Goal: Transaction & Acquisition: Purchase product/service

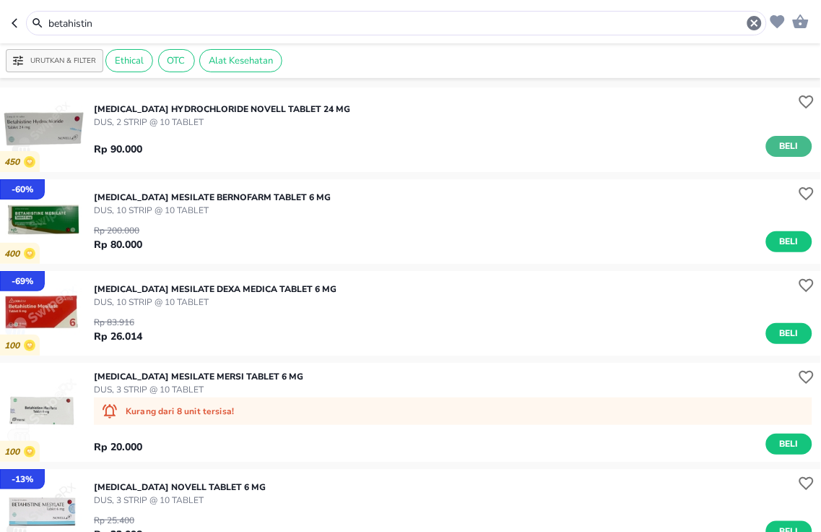
click at [777, 153] on span "Beli" at bounding box center [789, 146] width 25 height 15
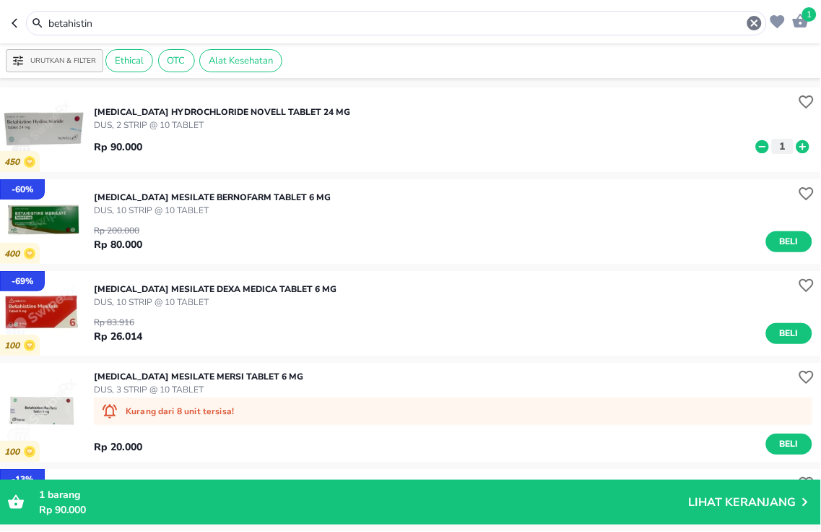
drag, startPoint x: 301, startPoint y: 16, endPoint x: 0, endPoint y: -17, distance: 303.1
click at [0, 0] on html "Halo Apotek K24 [PERSON_NAME], selamat datang! 1 betahistin Urutkan & Filter Et…" at bounding box center [410, 0] width 821 height 0
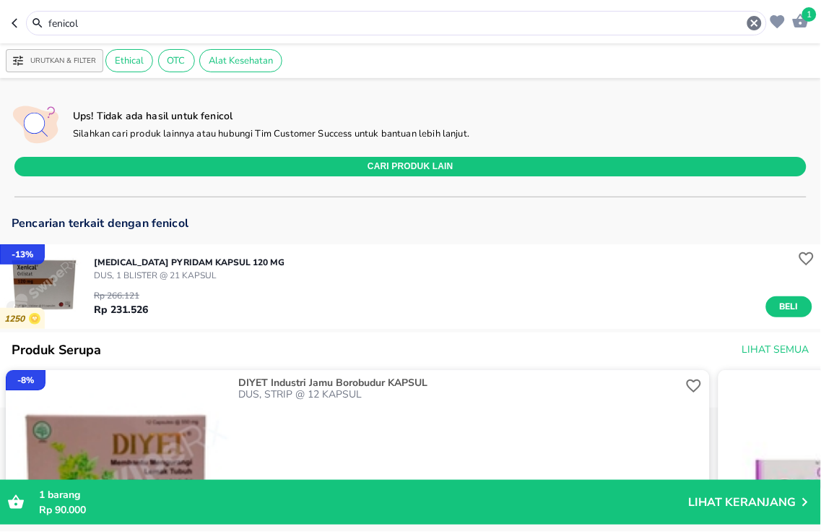
drag, startPoint x: 312, startPoint y: 20, endPoint x: 0, endPoint y: -83, distance: 328.8
click at [0, 0] on html "Halo Apotek K24 [PERSON_NAME], selamat datang! 1 fenicol Urutkan & Filter Ethic…" at bounding box center [410, 0] width 821 height 0
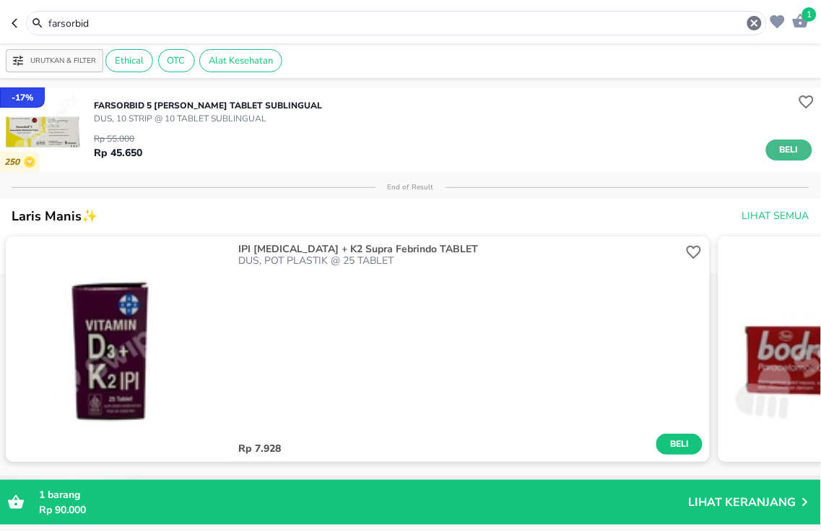
click at [777, 150] on span "Beli" at bounding box center [789, 149] width 25 height 15
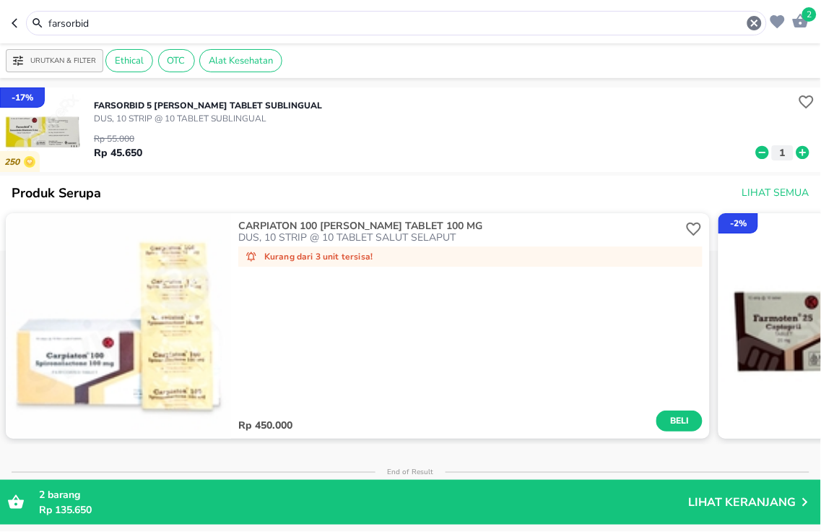
drag, startPoint x: 305, startPoint y: 20, endPoint x: 0, endPoint y: 1, distance: 305.5
click at [0, 1] on header "2 farsorbid" at bounding box center [410, 21] width 821 height 43
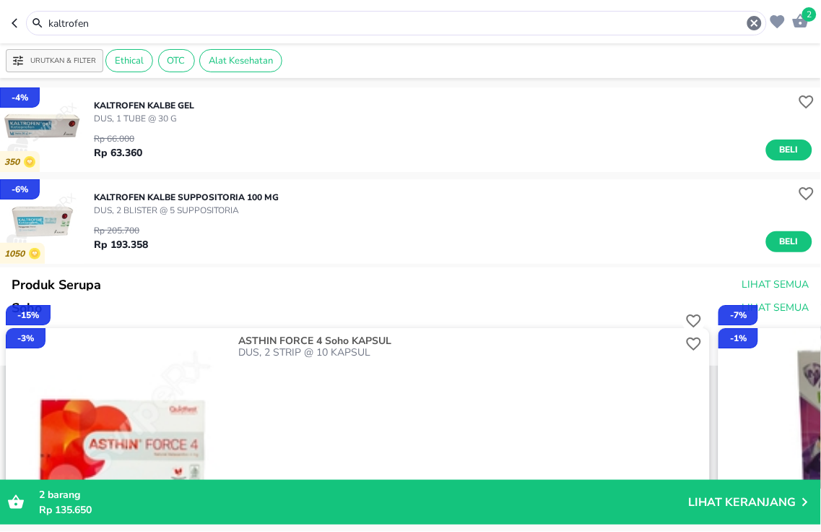
click at [777, 146] on span "Beli" at bounding box center [789, 149] width 25 height 15
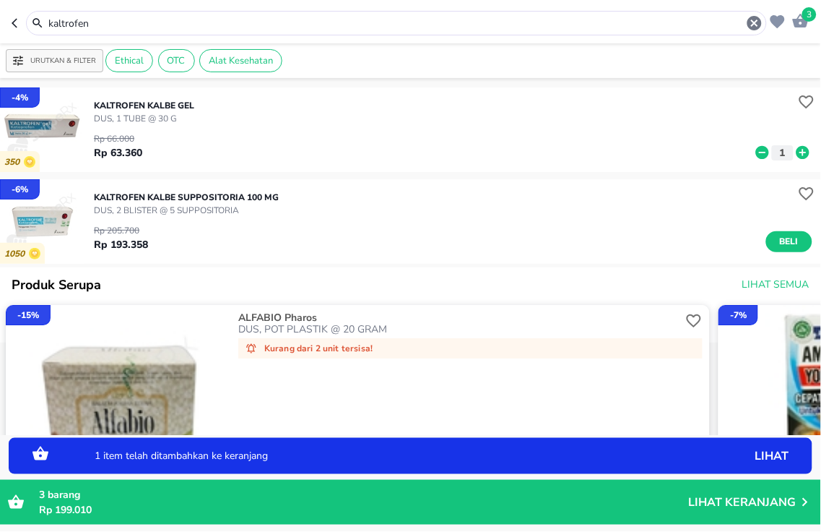
click at [794, 150] on icon at bounding box center [803, 152] width 19 height 16
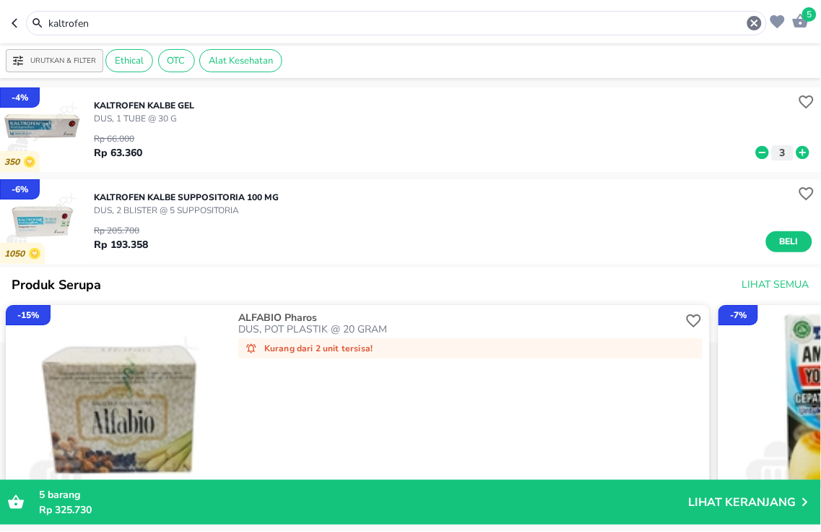
drag, startPoint x: 348, startPoint y: 22, endPoint x: 0, endPoint y: -33, distance: 352.5
click at [0, 0] on html "Halo Apotek K24 [PERSON_NAME], selamat datang! 5 kaltrofen Urutkan & Filter Eth…" at bounding box center [410, 0] width 821 height 0
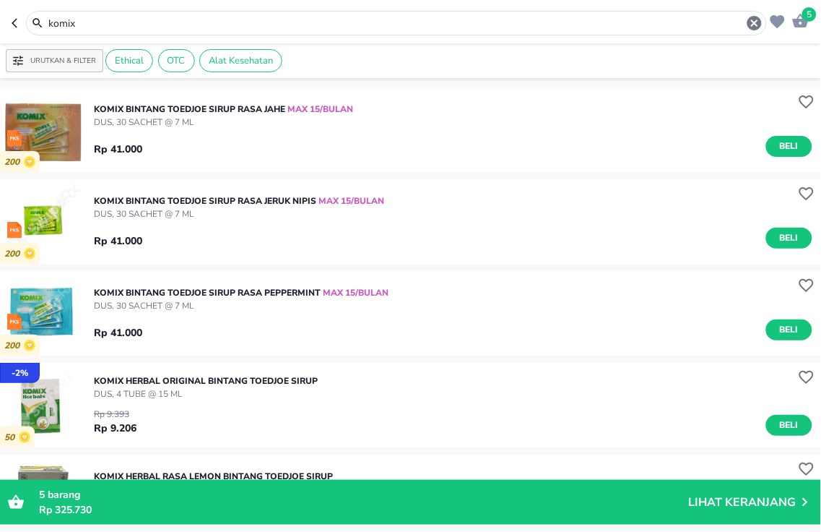
drag, startPoint x: 236, startPoint y: 24, endPoint x: 0, endPoint y: -66, distance: 252.9
click at [0, 0] on html "Halo Apotek K24 [PERSON_NAME], selamat datang! 5 komix Urutkan & Filter Ethical…" at bounding box center [410, 0] width 821 height 0
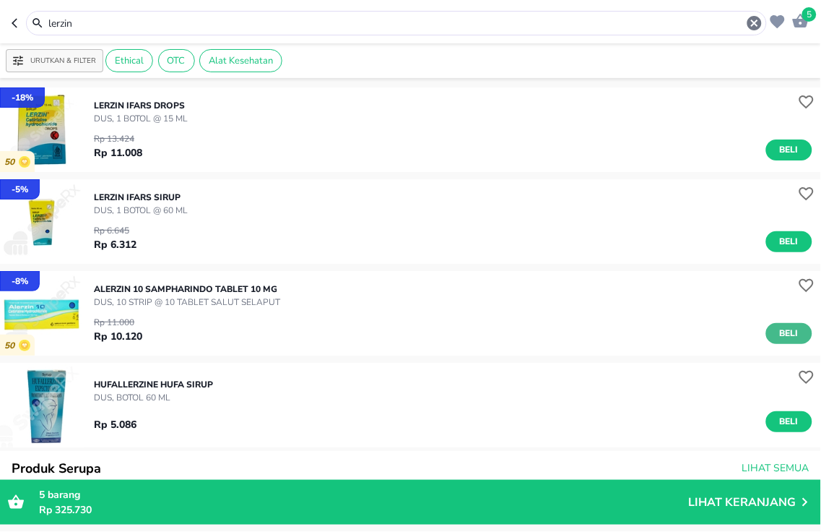
click at [777, 337] on span "Beli" at bounding box center [789, 333] width 25 height 15
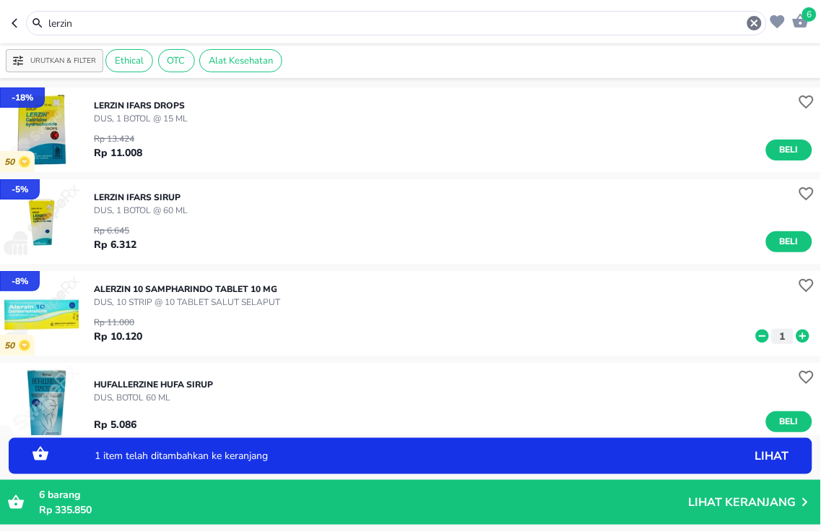
click at [754, 335] on icon at bounding box center [763, 336] width 19 height 16
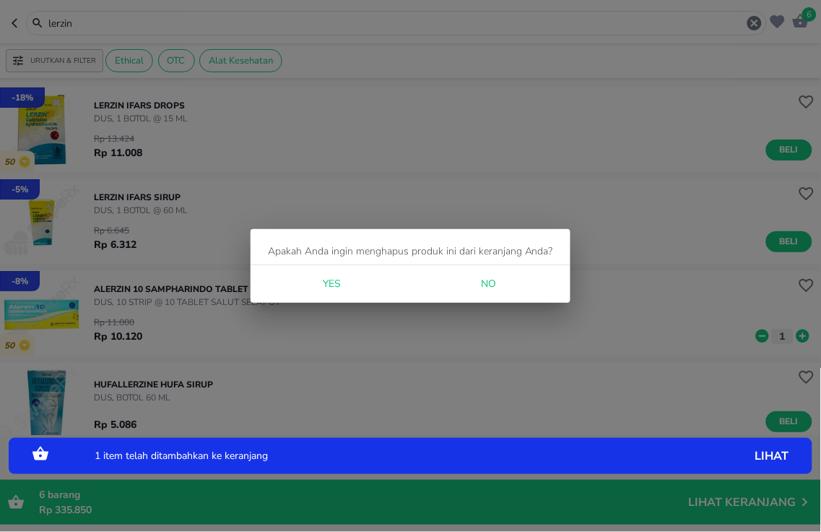
click at [341, 282] on span "Yes" at bounding box center [332, 284] width 35 height 18
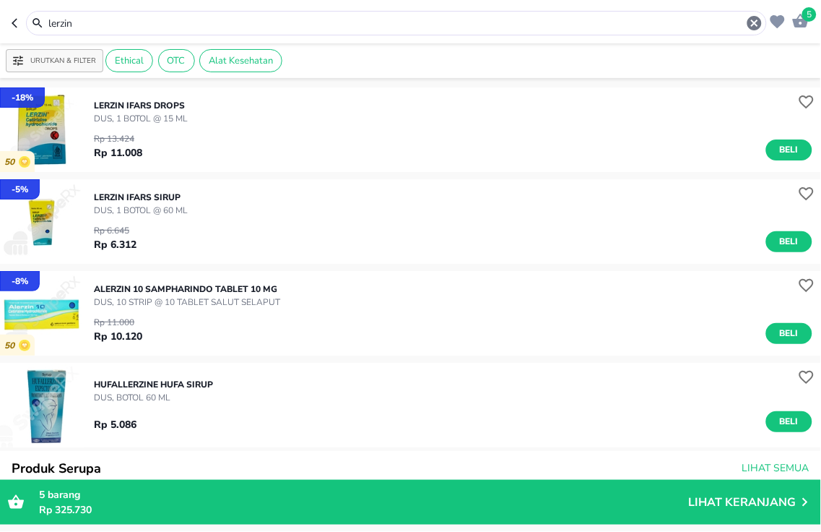
drag, startPoint x: 221, startPoint y: 17, endPoint x: 0, endPoint y: -80, distance: 241.3
click at [0, 0] on html "Halo Apotek K24 [PERSON_NAME], selamat datang! 5 lerzin Urutkan & Filter Ethica…" at bounding box center [410, 0] width 821 height 0
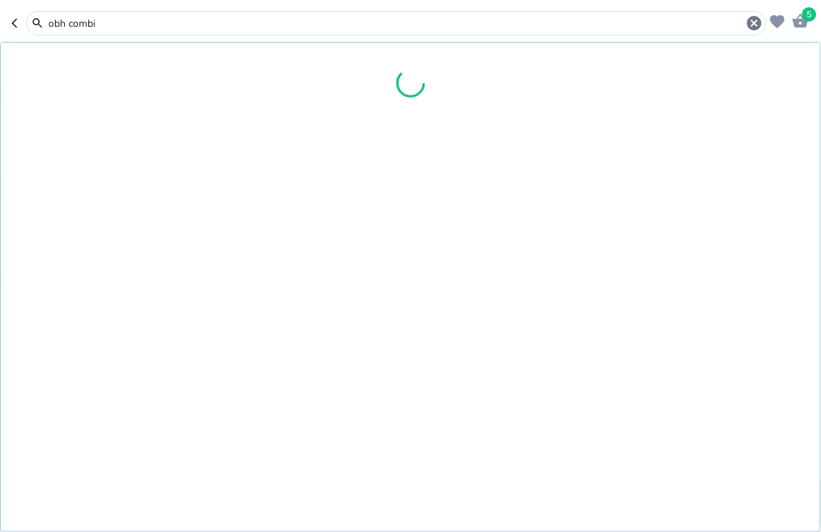
type input "obh combi"
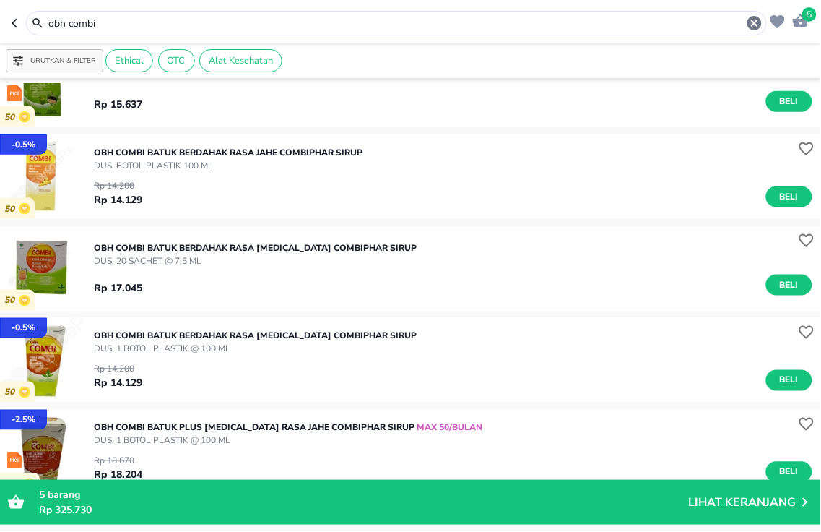
scroll to position [321, 0]
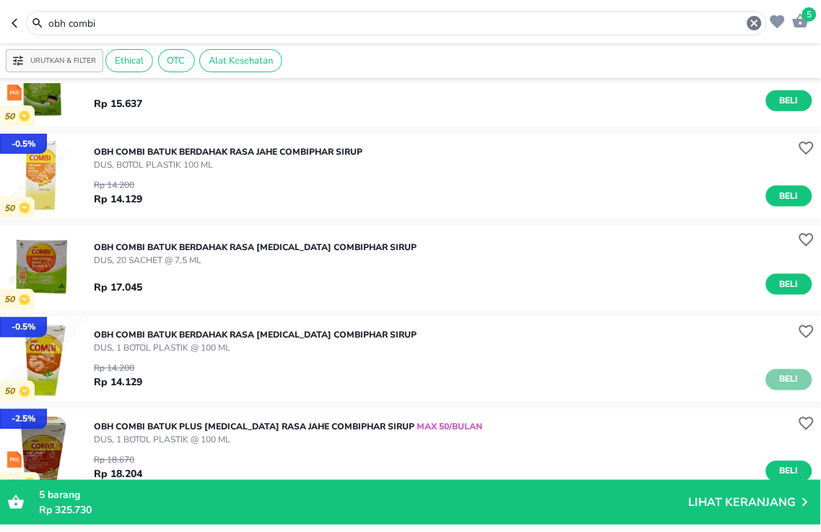
click at [767, 380] on button "Beli" at bounding box center [790, 379] width 46 height 21
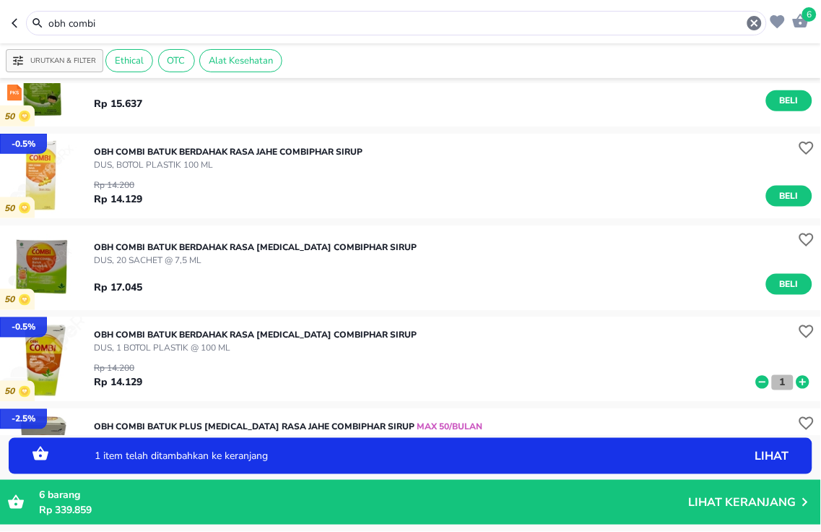
click at [777, 381] on p "1" at bounding box center [783, 382] width 13 height 15
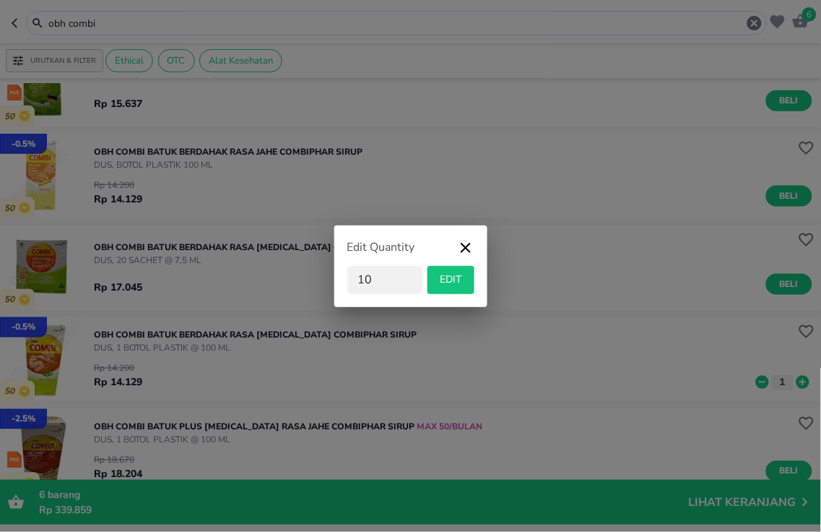
type input "10"
click at [451, 284] on span "EDIT" at bounding box center [450, 280] width 35 height 18
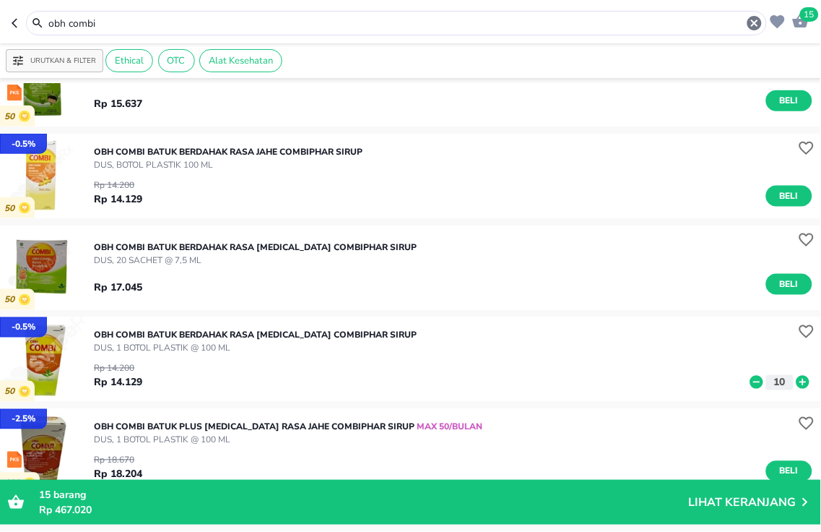
drag, startPoint x: 234, startPoint y: 29, endPoint x: 0, endPoint y: -83, distance: 259.5
click at [0, 0] on html "Halo Apotek K24 [PERSON_NAME], selamat datang! 15 obh combi Urutkan & Filter Et…" at bounding box center [410, 0] width 821 height 0
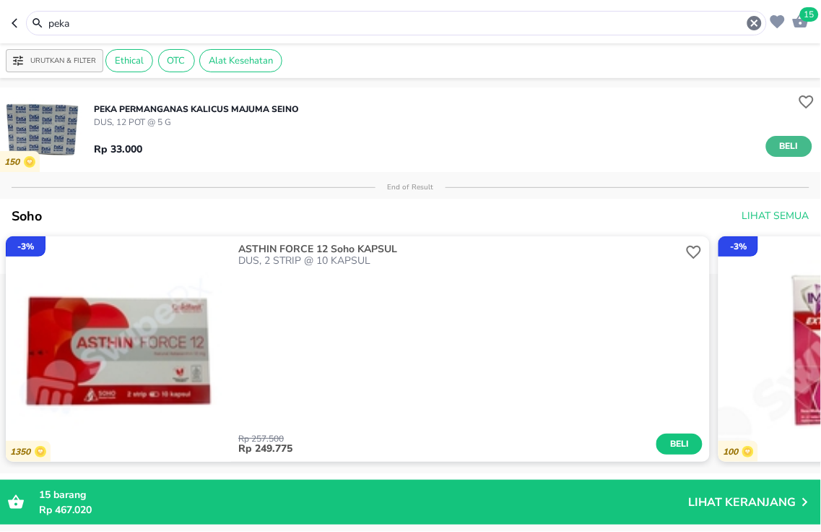
click at [777, 142] on span "Beli" at bounding box center [789, 146] width 25 height 15
drag, startPoint x: 298, startPoint y: 24, endPoint x: 0, endPoint y: -54, distance: 307.7
click at [0, 0] on html "Halo Apotek K24 [PERSON_NAME], selamat datang! 16 peka Urutkan & Filter Ethical…" at bounding box center [410, 0] width 821 height 0
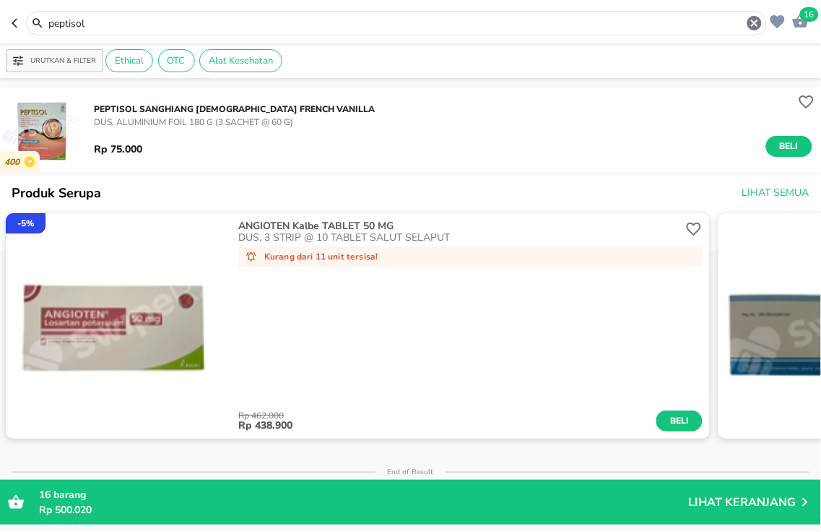
drag, startPoint x: 186, startPoint y: 22, endPoint x: 0, endPoint y: -7, distance: 188.7
click at [0, 0] on html "Halo Apotek K24 [PERSON_NAME], selamat datang! 16 peptisol Urutkan & Filter Eth…" at bounding box center [410, 0] width 821 height 0
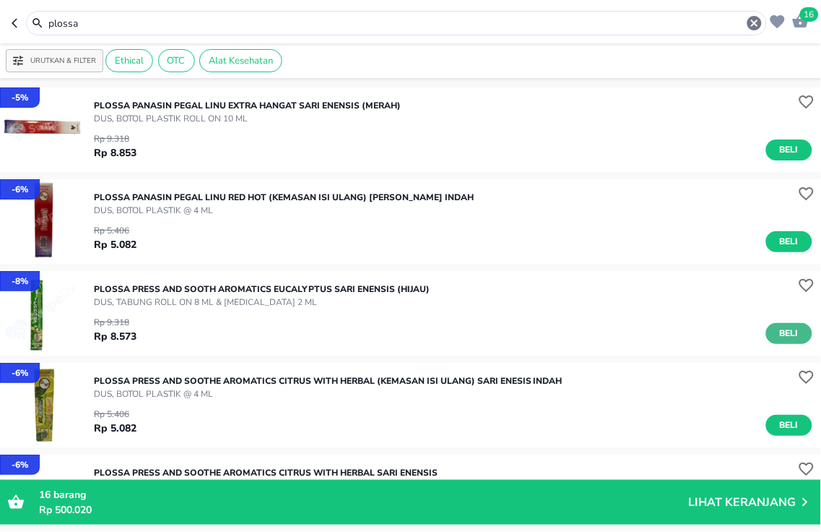
click at [777, 338] on span "Beli" at bounding box center [789, 333] width 25 height 15
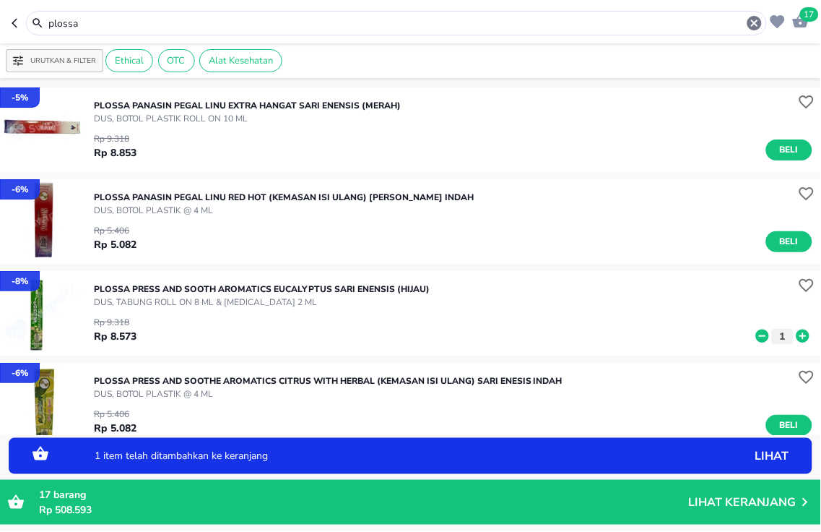
click at [797, 336] on icon at bounding box center [803, 335] width 13 height 13
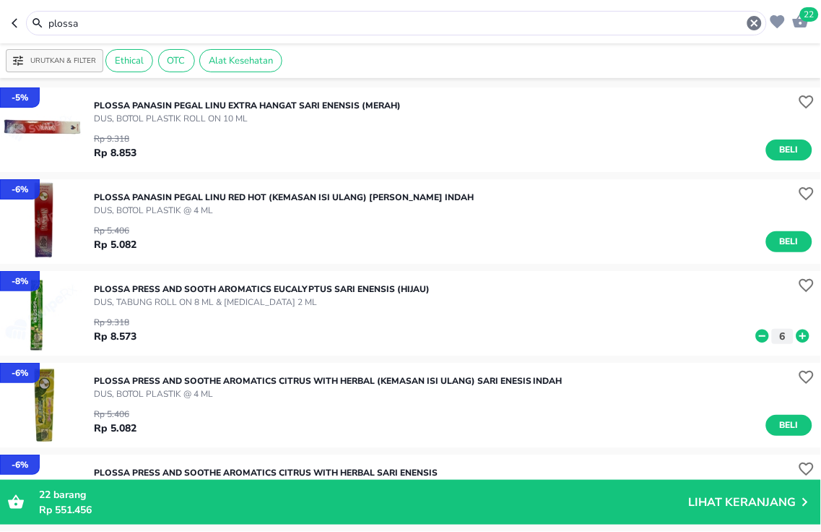
drag, startPoint x: 199, startPoint y: 23, endPoint x: 0, endPoint y: -4, distance: 200.6
click at [0, 0] on html "Halo Apotek K24 [PERSON_NAME], selamat datang! 22 plossa Urutkan & Filter Ethic…" at bounding box center [410, 0] width 821 height 0
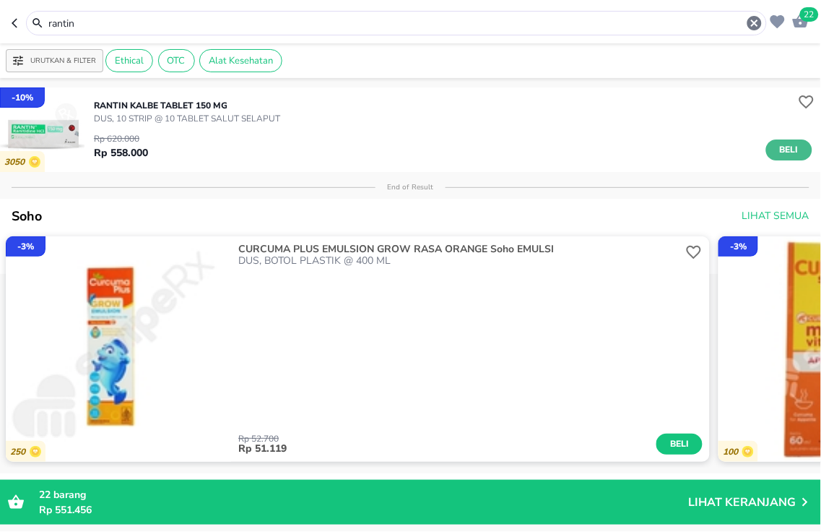
click at [777, 145] on span "Beli" at bounding box center [789, 149] width 25 height 15
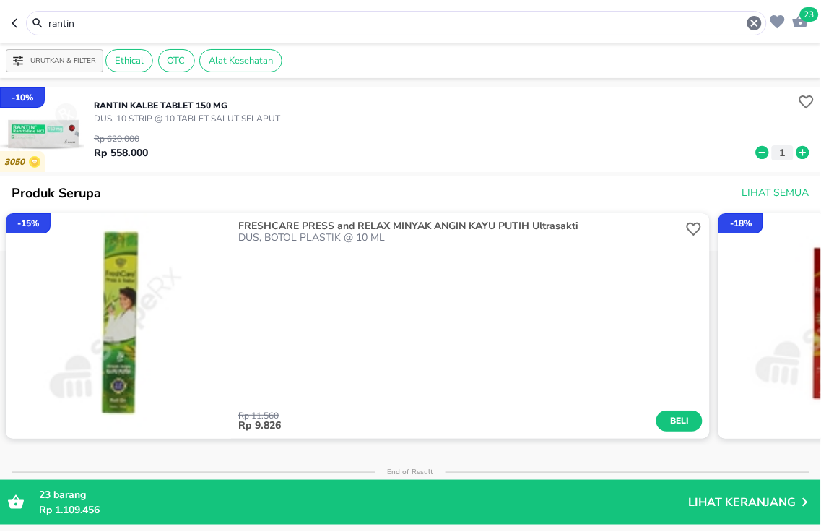
drag, startPoint x: 246, startPoint y: 29, endPoint x: 0, endPoint y: 10, distance: 246.4
click at [0, 18] on header "23 rantin" at bounding box center [410, 21] width 821 height 43
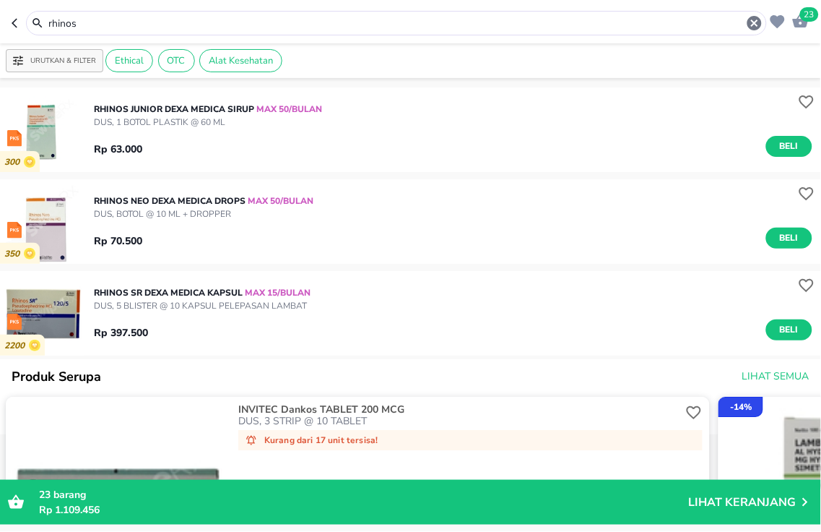
click at [0, 0] on html "Halo Apotek K24 [PERSON_NAME], selamat datang! 23 rhinos Urutkan & Filter Ethic…" at bounding box center [410, 0] width 821 height 0
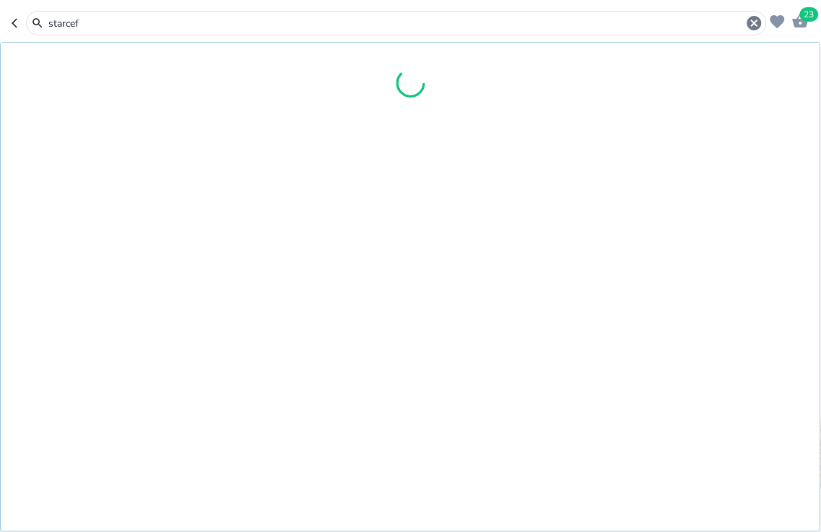
type input "starcef"
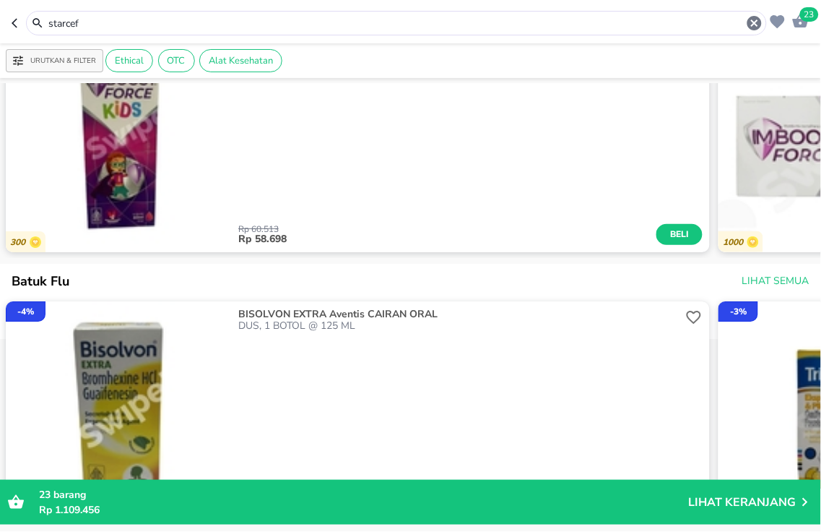
scroll to position [1043, 0]
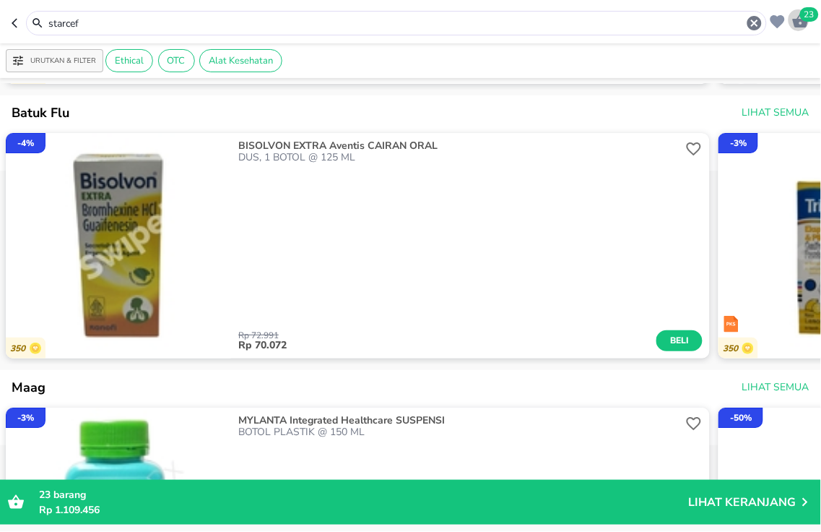
click at [803, 19] on span "23" at bounding box center [809, 14] width 19 height 14
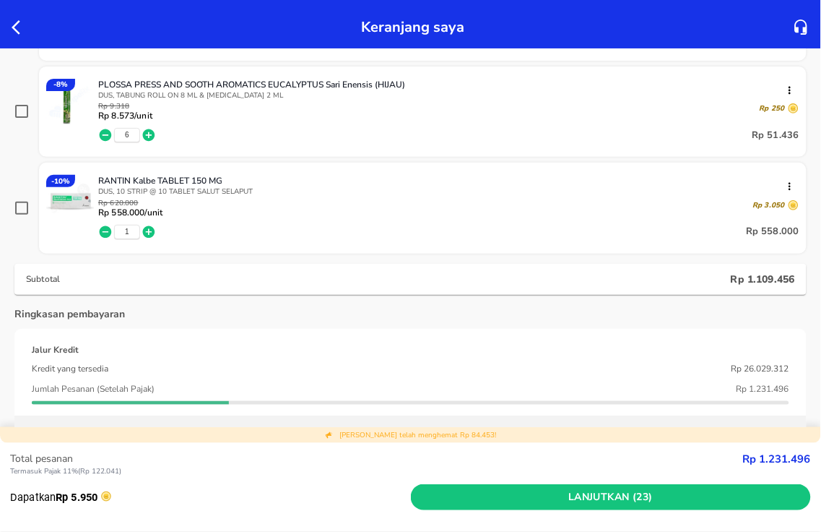
scroll to position [722, 0]
